Goal: Task Accomplishment & Management: Manage account settings

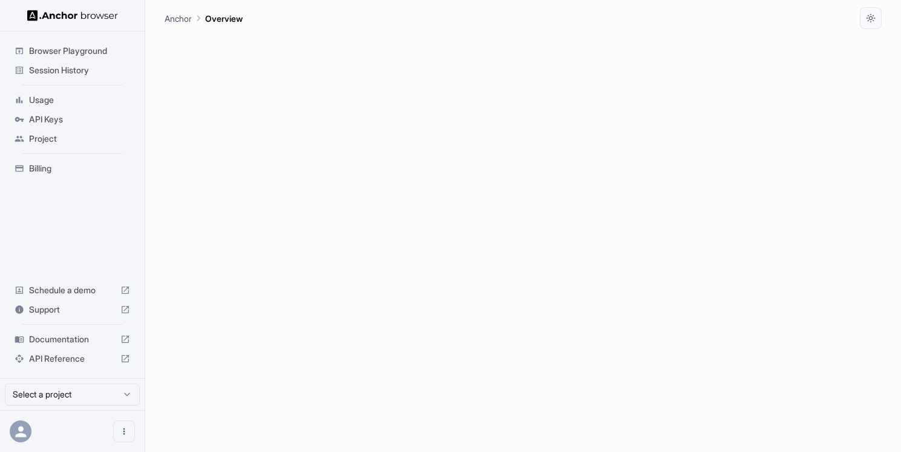
click at [67, 68] on span "Session History" at bounding box center [79, 70] width 101 height 12
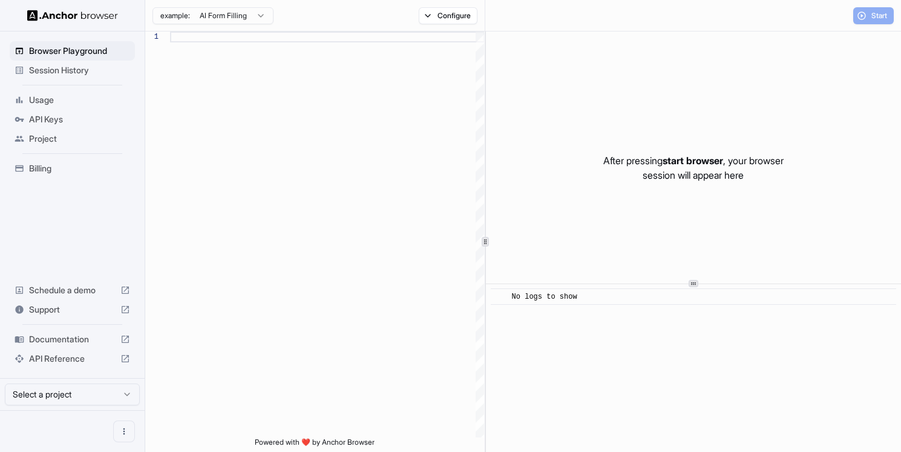
scroll to position [76, 0]
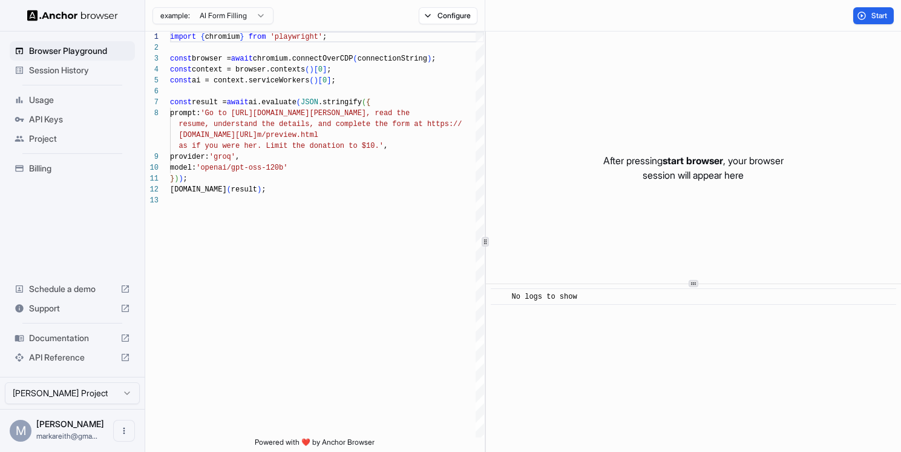
click at [55, 168] on span "Billing" at bounding box center [79, 168] width 101 height 12
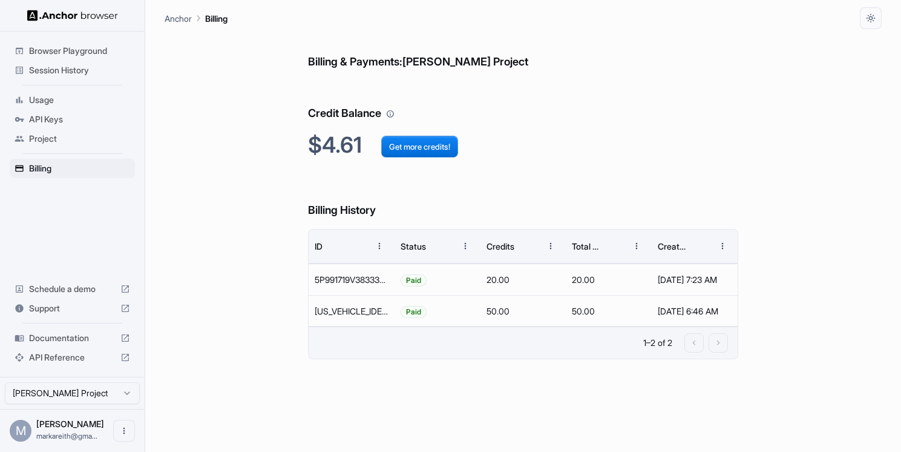
click at [63, 69] on span "Session History" at bounding box center [79, 70] width 101 height 12
